Goal: Information Seeking & Learning: Learn about a topic

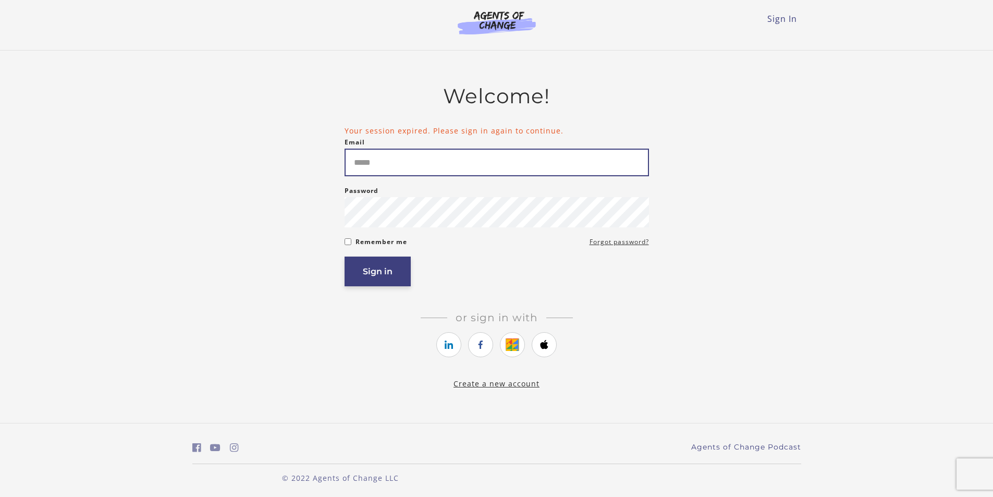
type input "**********"
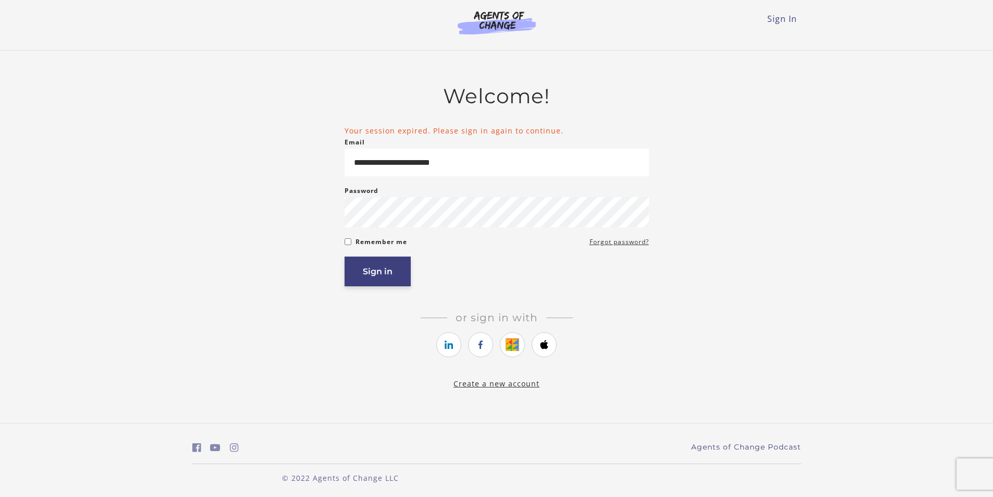
click at [381, 272] on button "Sign in" at bounding box center [377, 271] width 66 height 30
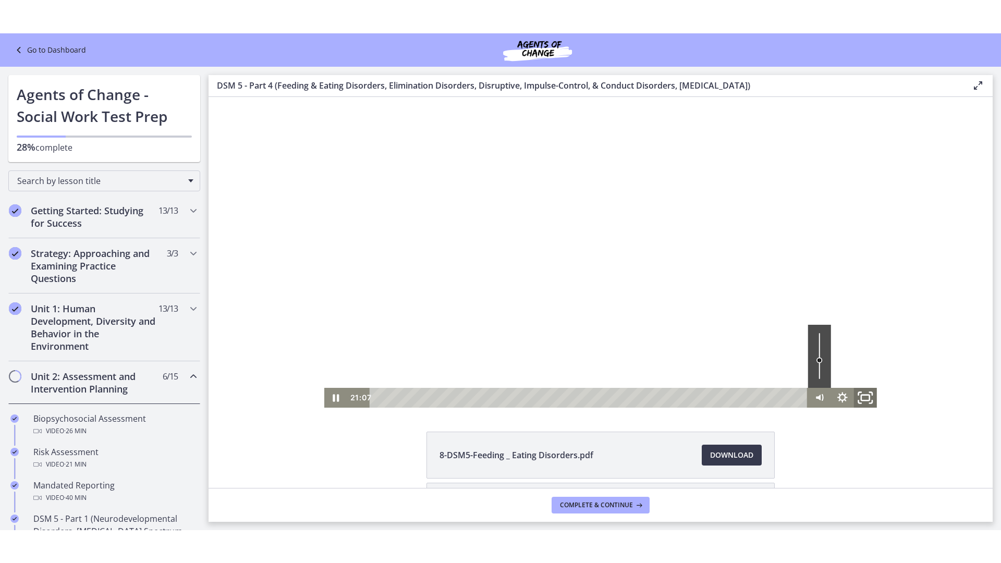
click at [864, 400] on icon "Fullscreen" at bounding box center [865, 397] width 28 height 24
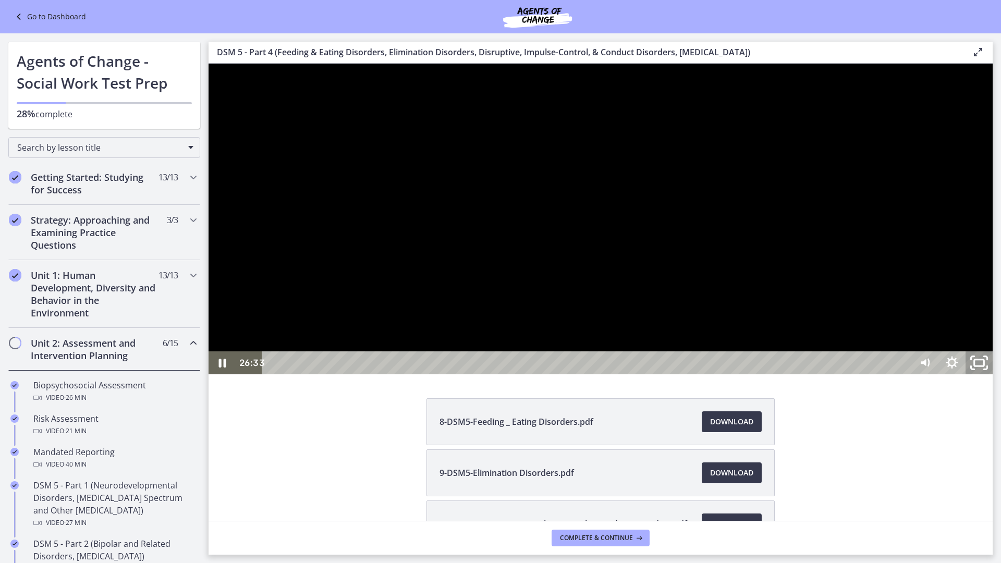
click at [995, 377] on icon "Unfullscreen" at bounding box center [979, 363] width 32 height 28
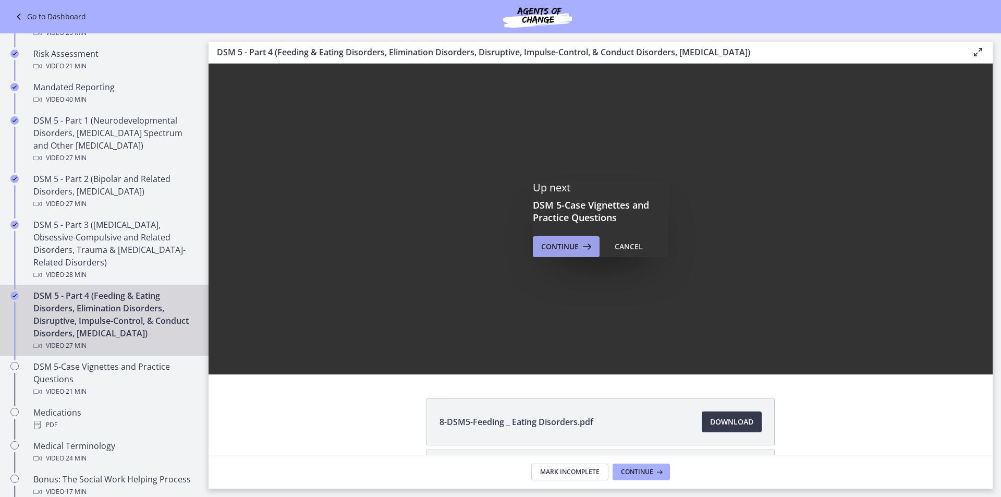
click at [578, 248] on icon at bounding box center [585, 246] width 15 height 13
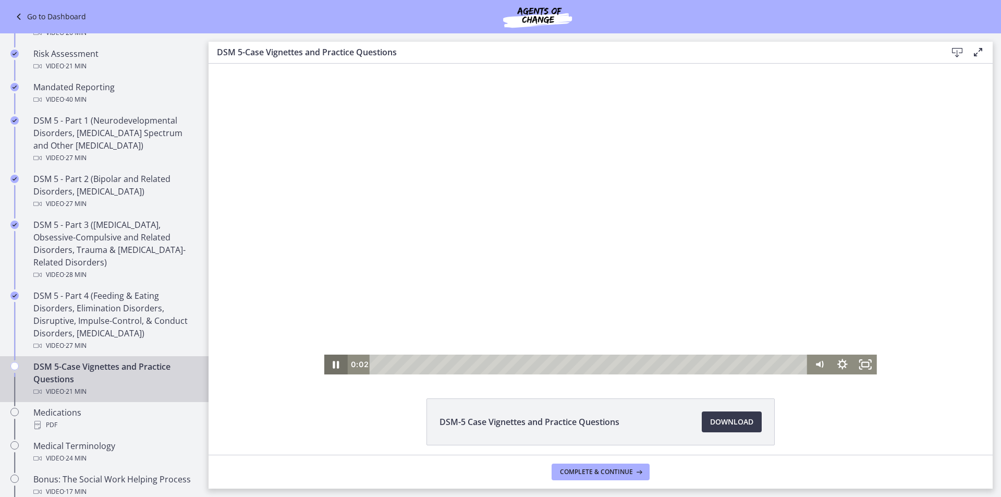
click at [333, 365] on icon "Pause" at bounding box center [335, 364] width 23 height 20
click at [334, 366] on icon "Play Video" at bounding box center [337, 365] width 7 height 10
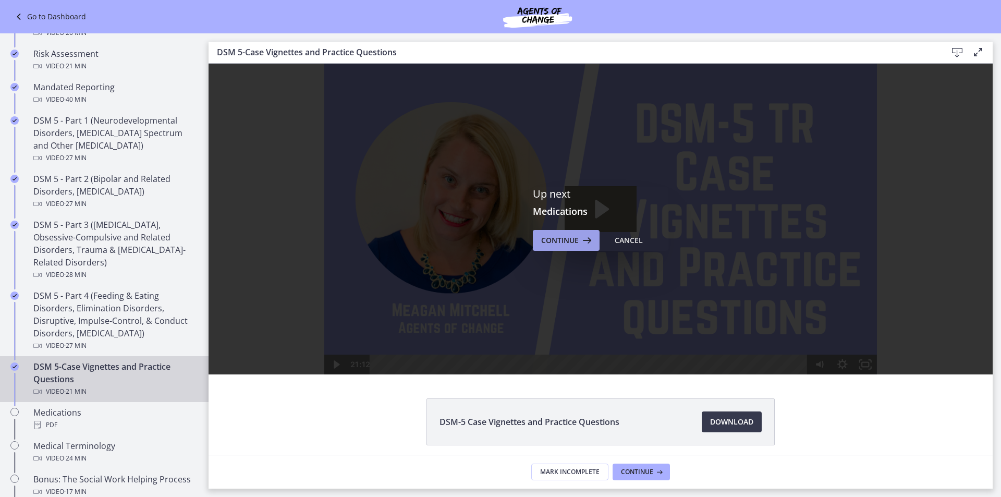
click at [552, 241] on span "Continue" at bounding box center [560, 240] width 38 height 13
